Goal: Transaction & Acquisition: Purchase product/service

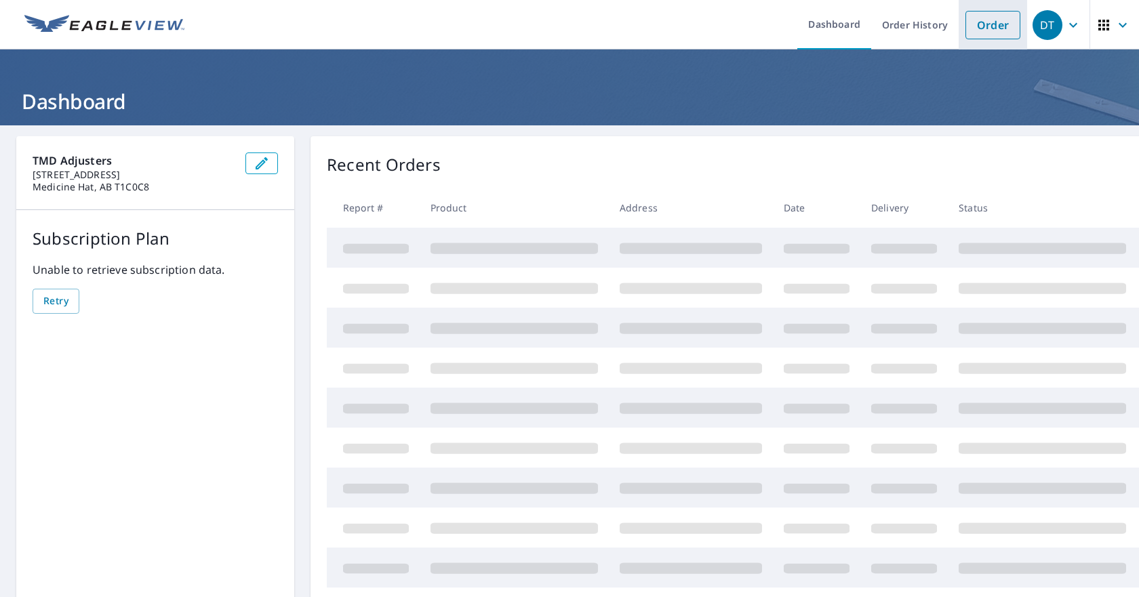
click at [986, 21] on link "Order" at bounding box center [992, 25] width 55 height 28
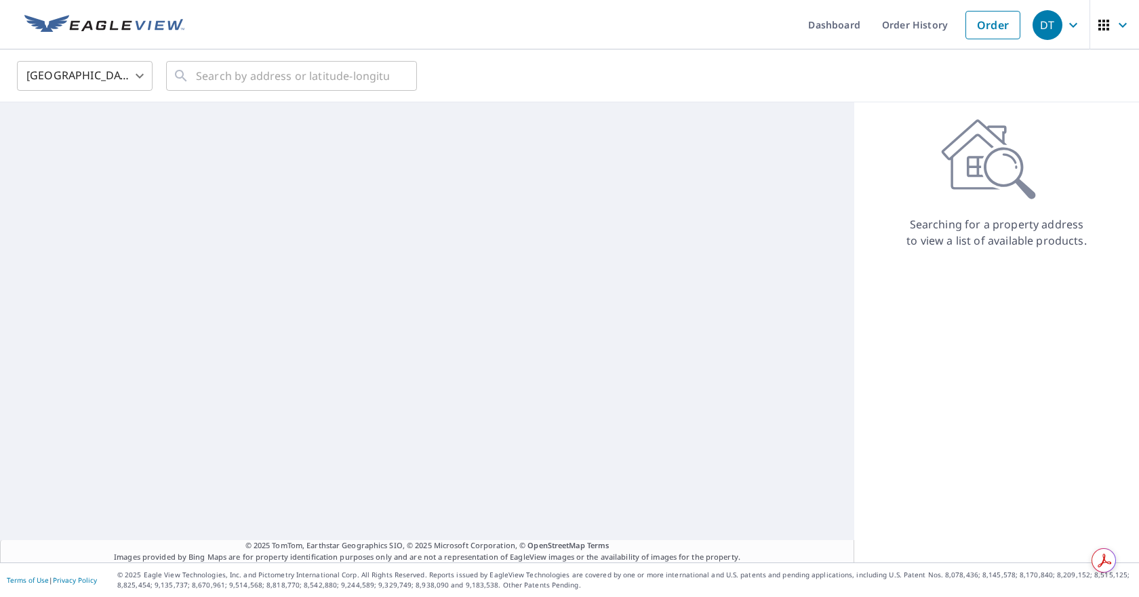
click at [95, 80] on body "DT DT Dashboard Order History Order DT United States US ​ ​ © 2025 TomTom, Eart…" at bounding box center [569, 298] width 1139 height 597
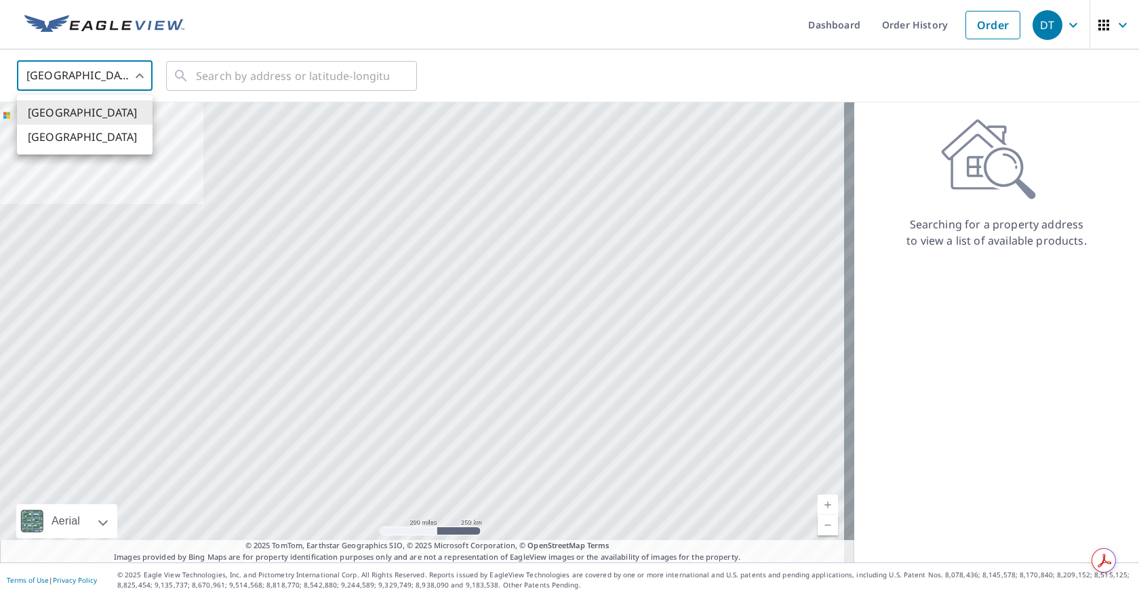
click at [84, 132] on li "[GEOGRAPHIC_DATA]" at bounding box center [85, 137] width 136 height 24
type input "CA"
click at [217, 79] on input "text" at bounding box center [292, 76] width 193 height 38
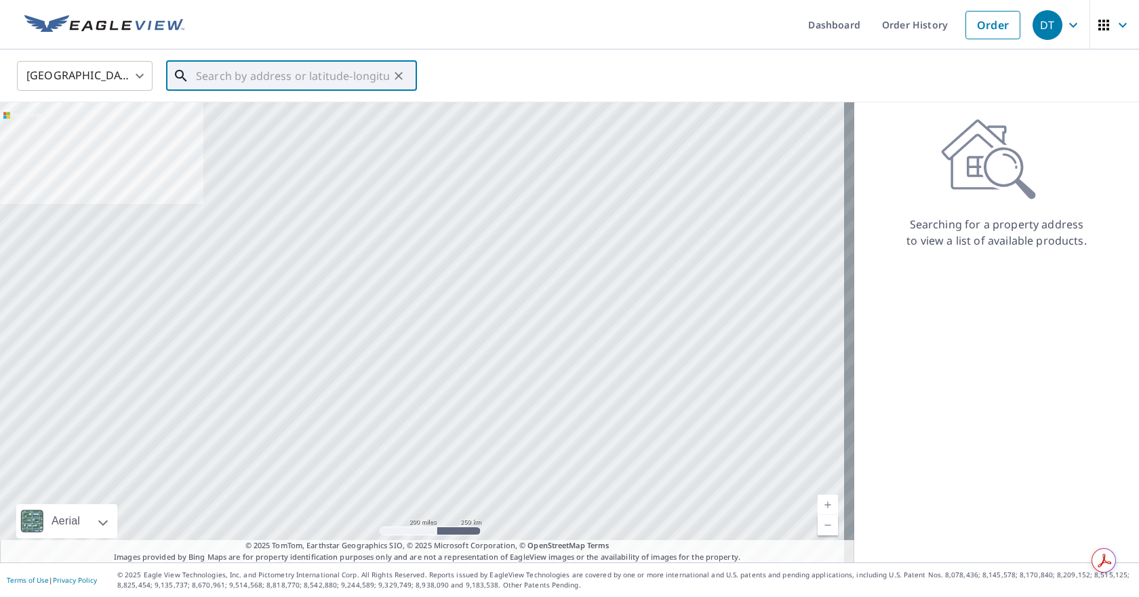
paste input "[STREET_ADDRESS][PERSON_NAME]"
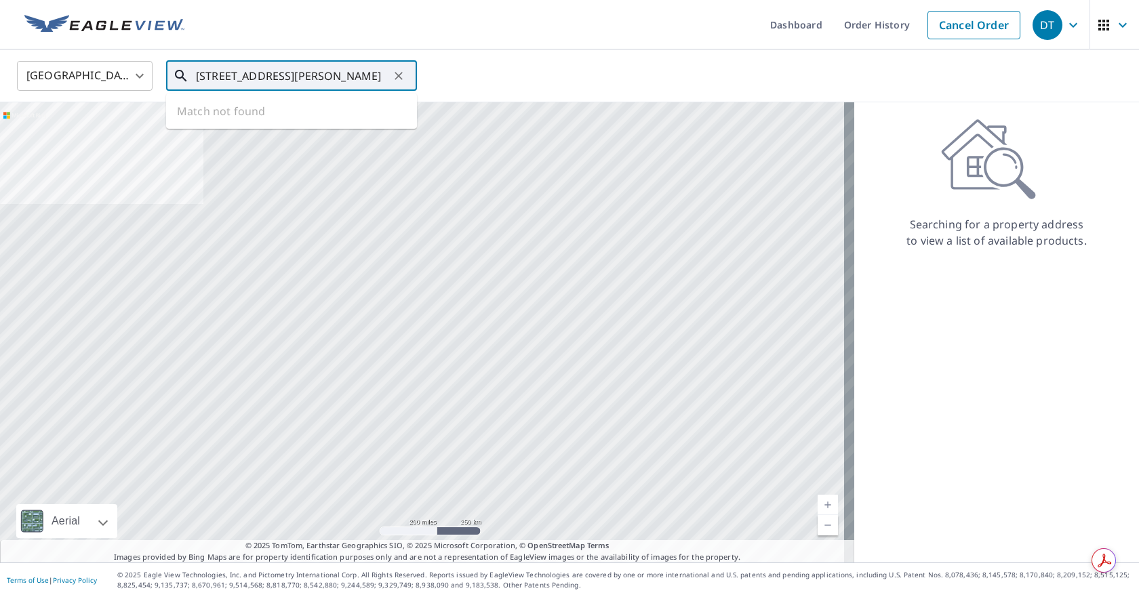
click at [289, 81] on input "[STREET_ADDRESS][PERSON_NAME]" at bounding box center [292, 76] width 193 height 38
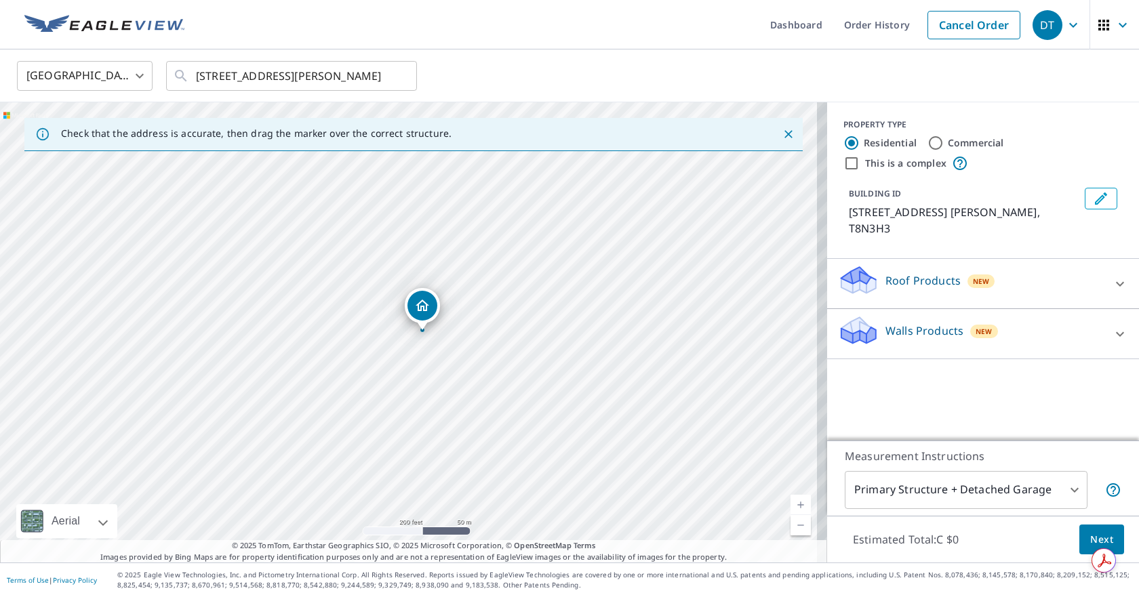
click at [359, 429] on div "[STREET_ADDRESS] ALBERT AB T8N3H3" at bounding box center [413, 332] width 827 height 460
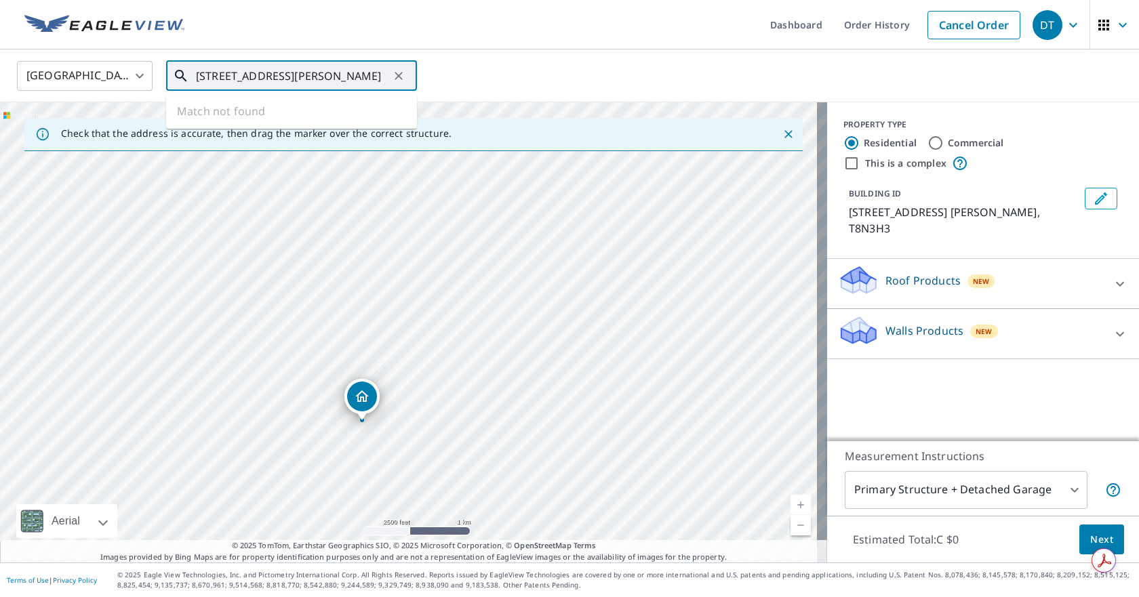
drag, startPoint x: 286, startPoint y: 77, endPoint x: 197, endPoint y: 92, distance: 90.0
click at [197, 91] on div "[STREET_ADDRESS] AB ​ Match not found" at bounding box center [291, 76] width 251 height 30
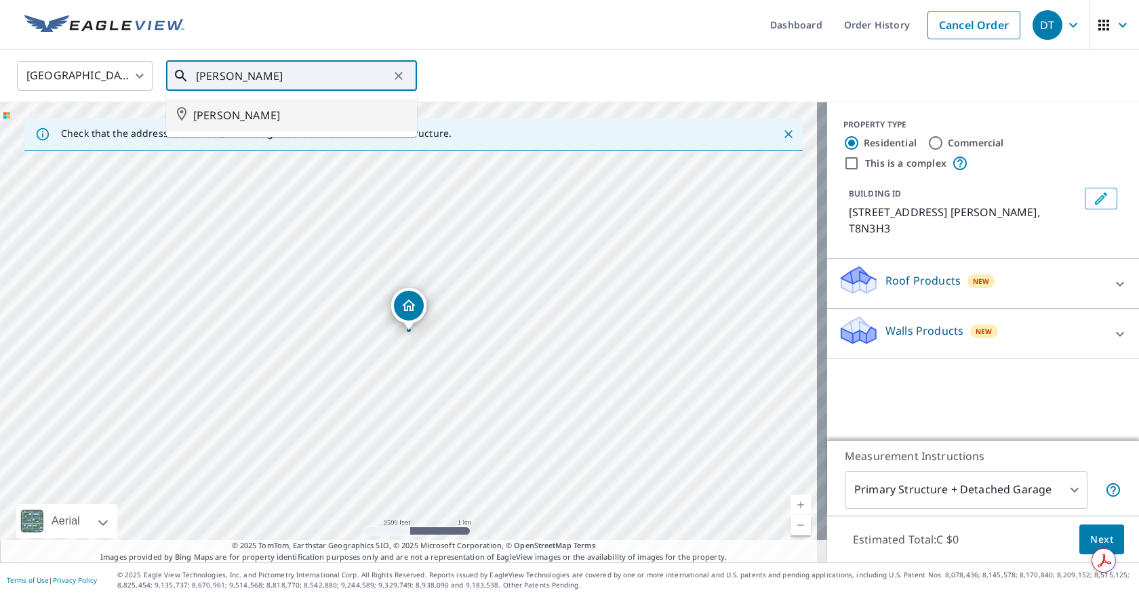
click at [209, 114] on span "[PERSON_NAME]" at bounding box center [299, 115] width 213 height 16
type input "[PERSON_NAME]"
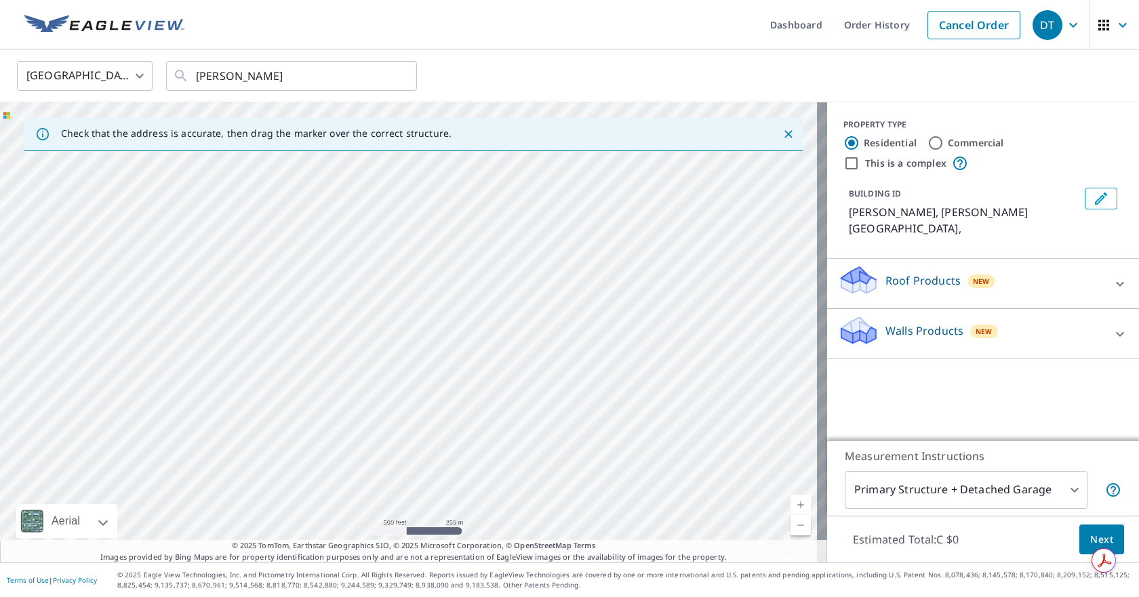
drag, startPoint x: 94, startPoint y: 259, endPoint x: 272, endPoint y: 283, distance: 179.9
click at [272, 283] on div "[PERSON_NAME] [PERSON_NAME]" at bounding box center [413, 332] width 827 height 460
drag, startPoint x: 310, startPoint y: 272, endPoint x: 345, endPoint y: 360, distance: 94.7
click at [345, 360] on div "[PERSON_NAME] [PERSON_NAME]" at bounding box center [413, 332] width 827 height 460
drag, startPoint x: 390, startPoint y: 323, endPoint x: 390, endPoint y: 432, distance: 108.5
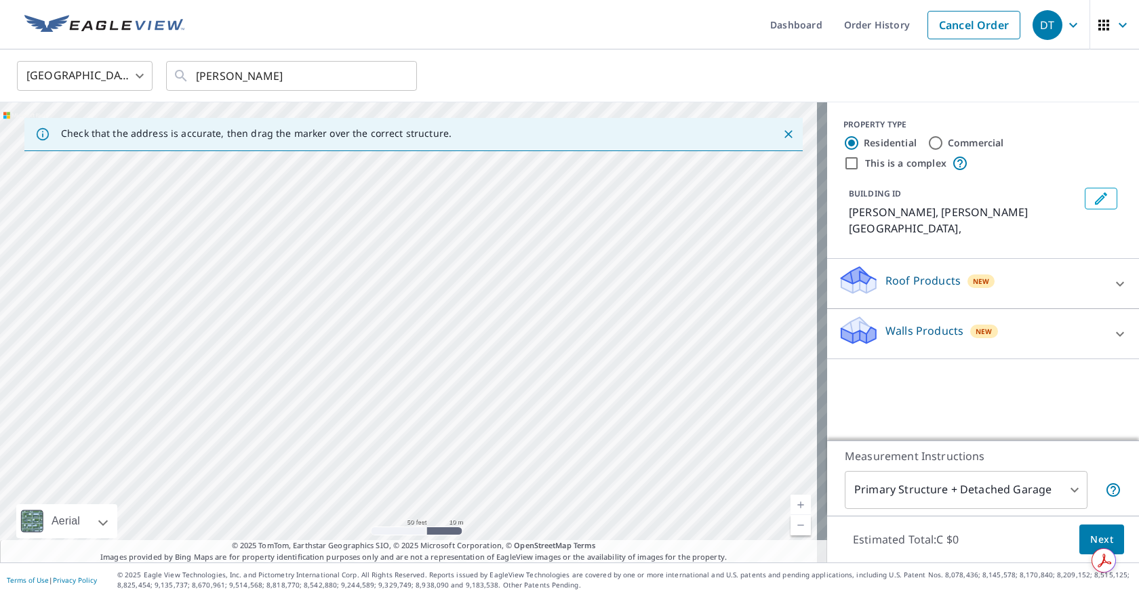
click at [390, 432] on div "[PERSON_NAME] [PERSON_NAME]" at bounding box center [413, 332] width 827 height 460
drag, startPoint x: 508, startPoint y: 466, endPoint x: 519, endPoint y: 405, distance: 62.0
click at [519, 405] on div "[PERSON_NAME] [PERSON_NAME]" at bounding box center [413, 332] width 827 height 460
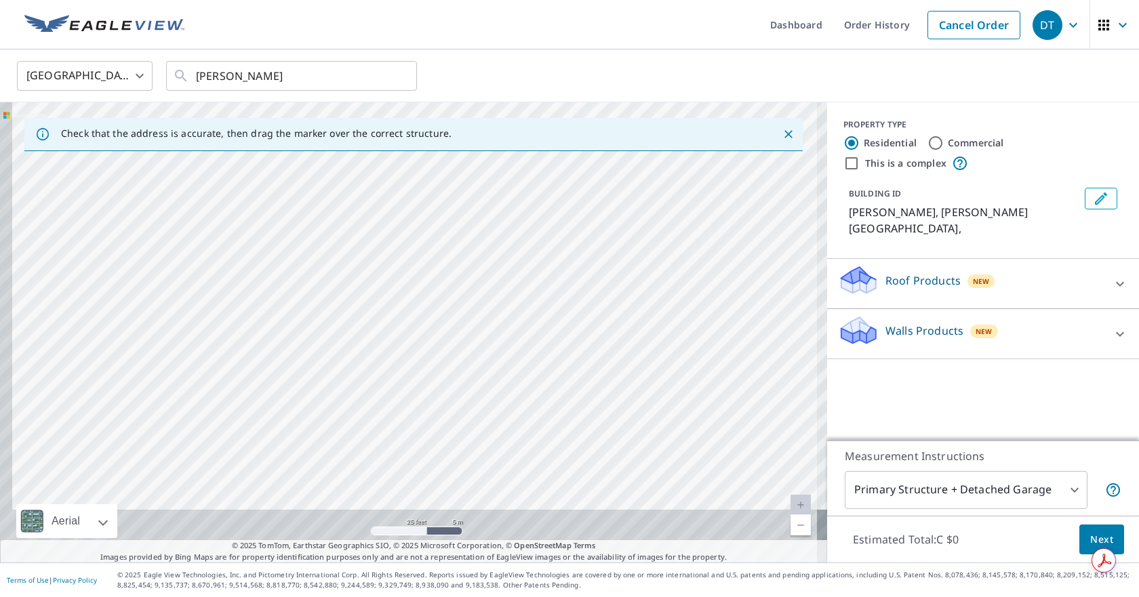
drag, startPoint x: 462, startPoint y: 317, endPoint x: 490, endPoint y: 348, distance: 41.7
click at [490, 348] on div "[PERSON_NAME] [PERSON_NAME]" at bounding box center [413, 332] width 827 height 460
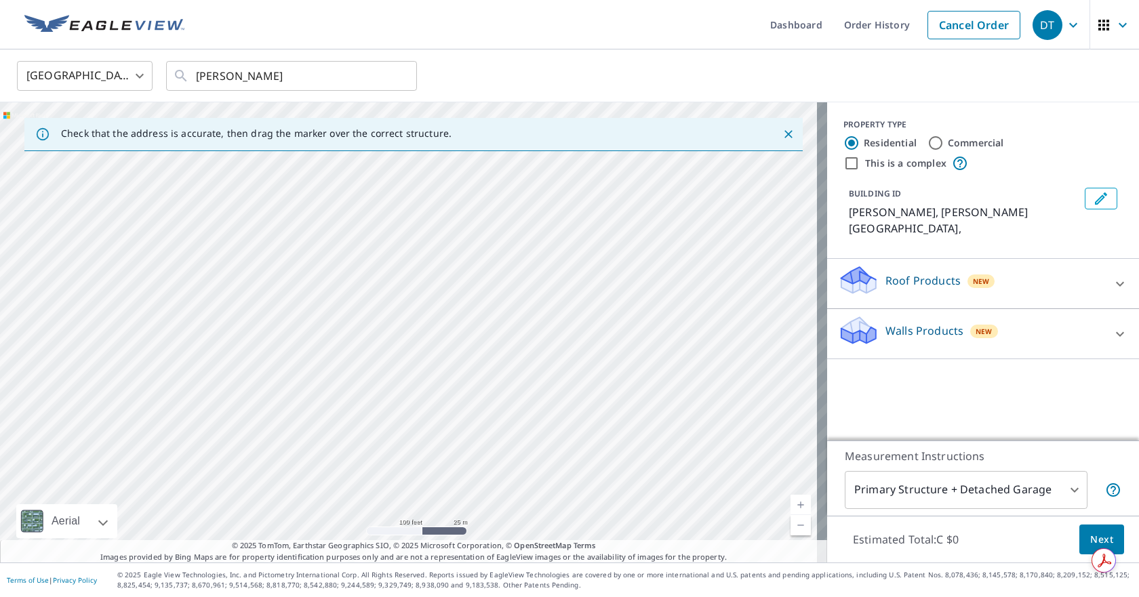
click at [1051, 31] on div "DT" at bounding box center [1047, 25] width 30 height 30
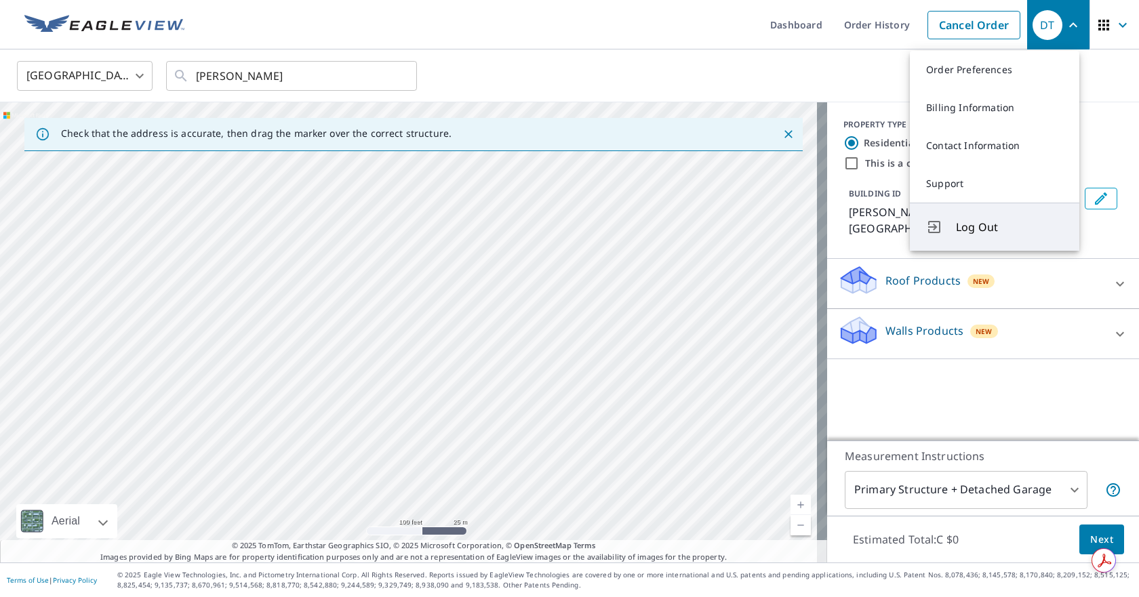
click at [969, 216] on button "Log Out" at bounding box center [994, 227] width 169 height 48
